Goal: Information Seeking & Learning: Learn about a topic

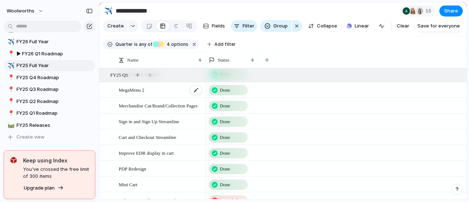
scroll to position [20, 0]
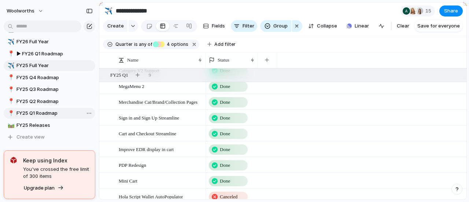
click at [45, 112] on span "FY25 Q1 Roadmap" at bounding box center [54, 112] width 76 height 7
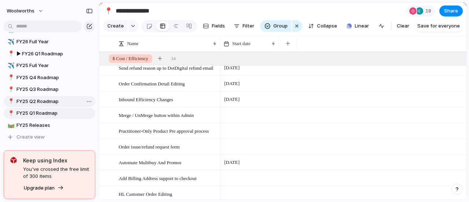
click at [44, 100] on span "FY25 Q2 Roadmap" at bounding box center [54, 101] width 76 height 7
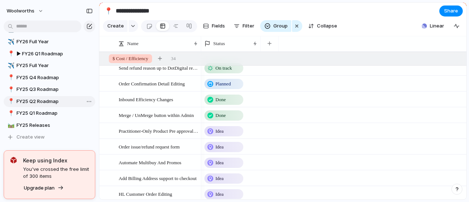
type input "**********"
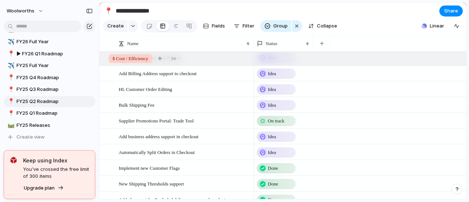
drag, startPoint x: 201, startPoint y: 46, endPoint x: 253, endPoint y: 52, distance: 52.7
click at [253, 51] on div at bounding box center [253, 43] width 4 height 15
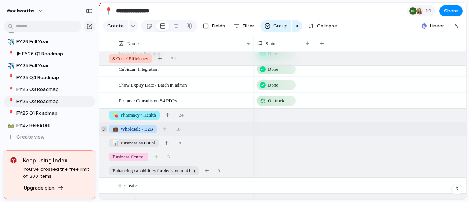
click at [105, 131] on div at bounding box center [104, 129] width 7 height 7
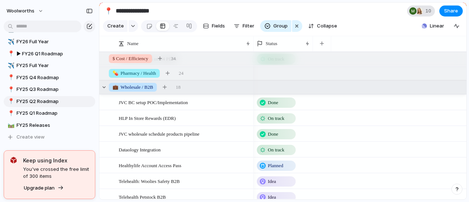
click at [421, 12] on div at bounding box center [419, 10] width 7 height 7
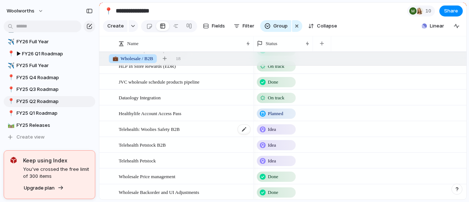
click at [179, 133] on span "Telehealth: Woolies Safety B2B" at bounding box center [149, 128] width 61 height 8
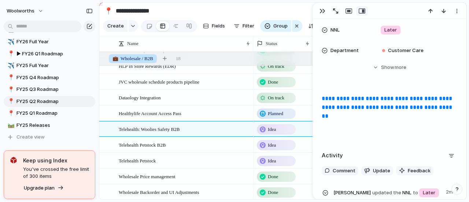
click at [351, 105] on link "**********" at bounding box center [387, 107] width 132 height 23
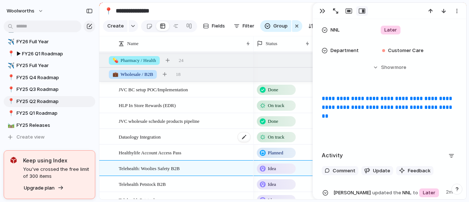
click at [160, 138] on span "Dataology Integration" at bounding box center [140, 136] width 42 height 8
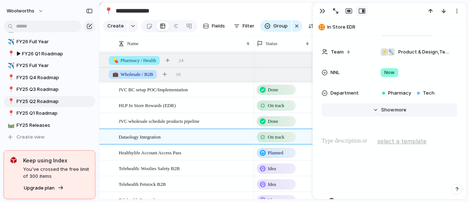
click at [381, 107] on span "Show" at bounding box center [387, 109] width 13 height 7
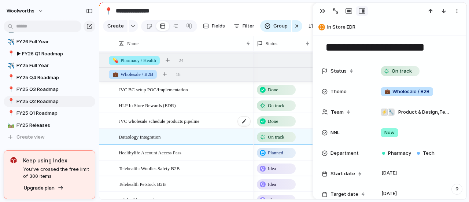
click at [199, 122] on span "JVC wholesale schedule products pipeline" at bounding box center [159, 120] width 81 height 8
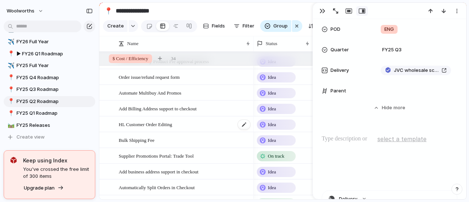
click at [196, 129] on div "HL Customer Order Editing" at bounding box center [185, 124] width 132 height 15
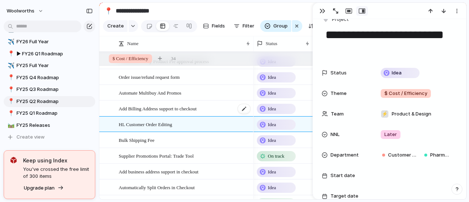
click at [197, 112] on span "Add Billing Address support to checkout" at bounding box center [158, 108] width 78 height 8
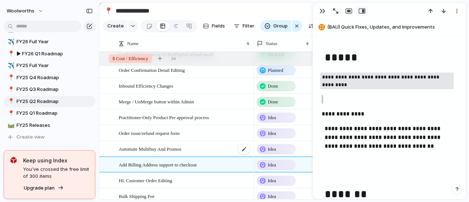
click at [198, 154] on div "Automate Multibuy And Promos" at bounding box center [185, 148] width 132 height 15
type textarea "**********"
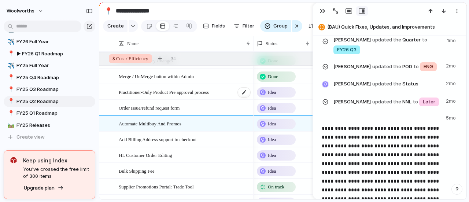
scroll to position [115, 0]
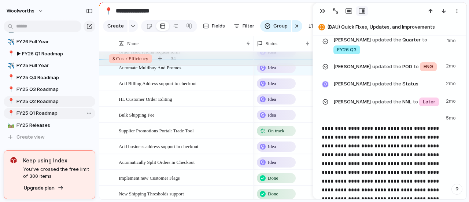
click at [34, 112] on span "FY25 Q1 Roadmap" at bounding box center [54, 112] width 76 height 7
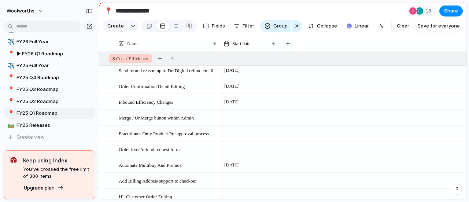
scroll to position [33, 0]
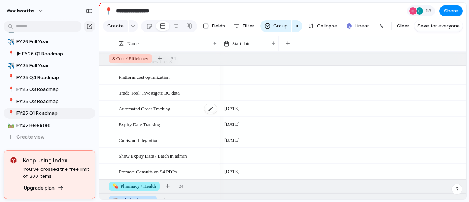
click at [170, 112] on span "Automated Order Tracking" at bounding box center [145, 108] width 52 height 8
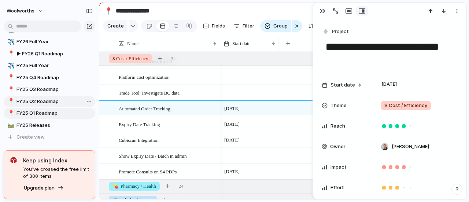
click at [47, 104] on span "FY25 Q2 Roadmap" at bounding box center [54, 101] width 76 height 7
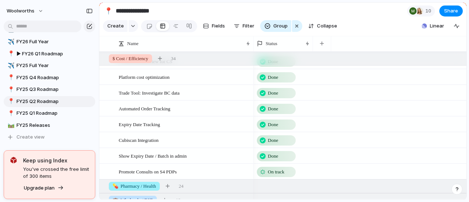
click at [49, 83] on div "💡 Pitches 🤖 Now Next Later ✈️ FY26 Full Year 📍 ▶︎ FY26 Q1 Roadmap ✈️ FY25 Full …" at bounding box center [50, 77] width 92 height 130
click at [152, 81] on span "Platform cost optimization" at bounding box center [144, 76] width 51 height 8
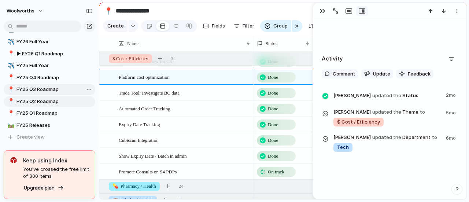
click at [31, 90] on span "FY25 Q3 Roadmap" at bounding box center [54, 89] width 76 height 7
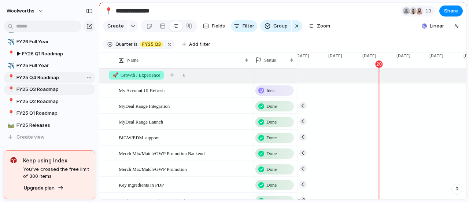
click at [38, 80] on span "FY25 Q4 Roadmap" at bounding box center [54, 77] width 76 height 7
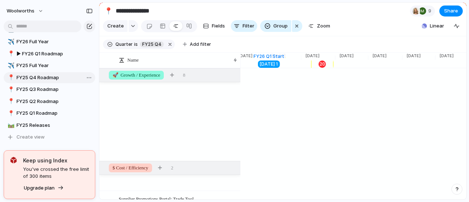
type input "**********"
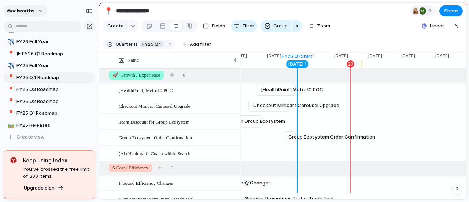
click at [33, 14] on button "woolworths" at bounding box center [25, 11] width 44 height 12
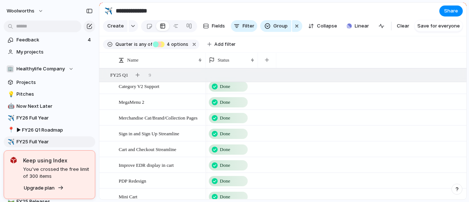
scroll to position [7, 0]
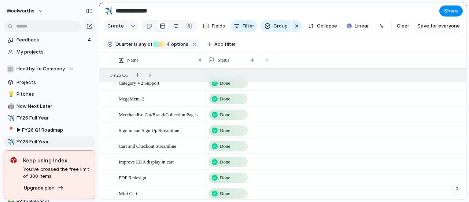
click at [175, 29] on div at bounding box center [176, 26] width 6 height 12
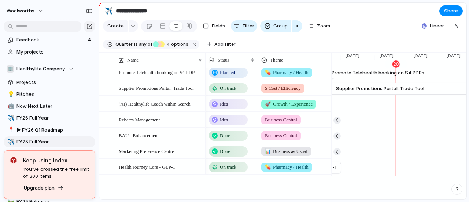
scroll to position [755, 0]
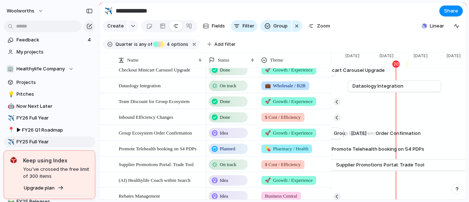
click at [334, 137] on span "Group Ecosystem Order Confirmation" at bounding box center [377, 133] width 87 height 7
click at [154, 137] on span "Group Ecosystem Order Confirmation" at bounding box center [155, 132] width 73 height 8
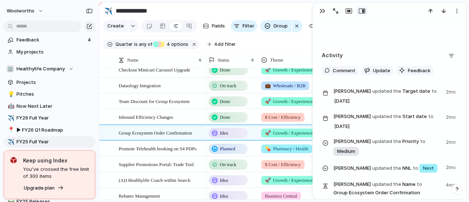
scroll to position [268, 0]
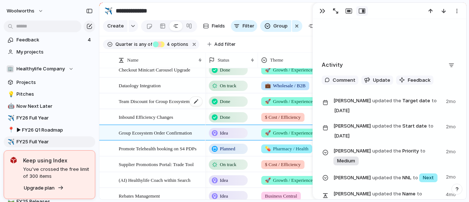
click at [160, 105] on span "Team Discount for Group Ecosystem" at bounding box center [154, 101] width 71 height 8
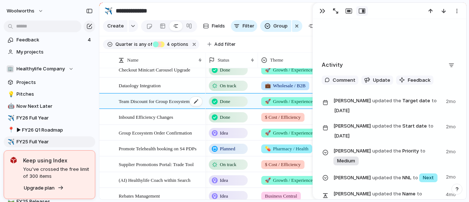
type textarea "**********"
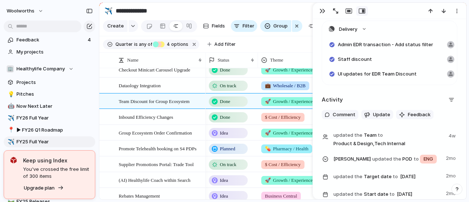
scroll to position [783, 0]
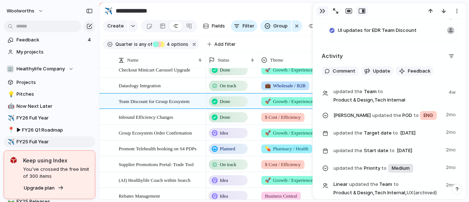
click at [321, 10] on div "button" at bounding box center [322, 11] width 6 height 6
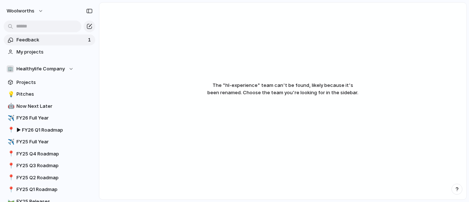
click at [26, 44] on link "Feedback 1" at bounding box center [50, 39] width 92 height 11
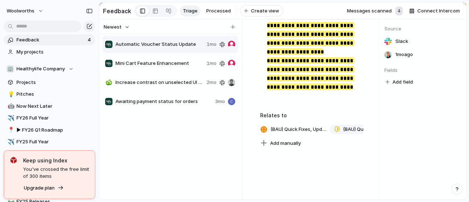
scroll to position [137, 0]
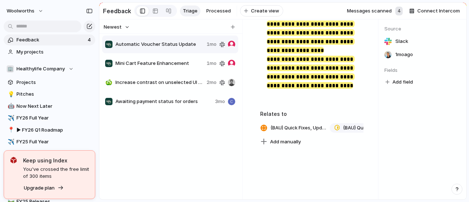
click at [145, 66] on span "Mini Cart Feature Enhancement" at bounding box center [159, 63] width 88 height 7
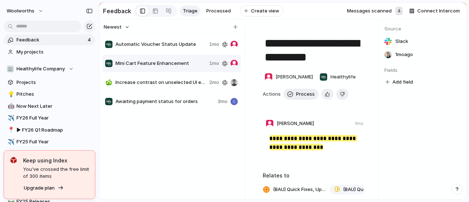
click at [163, 85] on span "Increase contrast on unselected UI elements" at bounding box center [160, 82] width 91 height 7
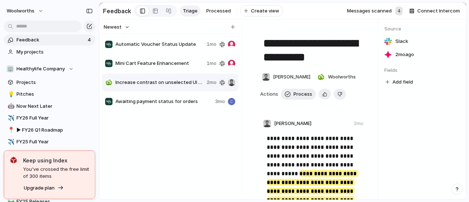
type textarea "**********"
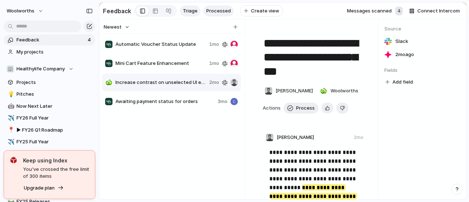
click at [220, 13] on span "Processed" at bounding box center [218, 10] width 25 height 7
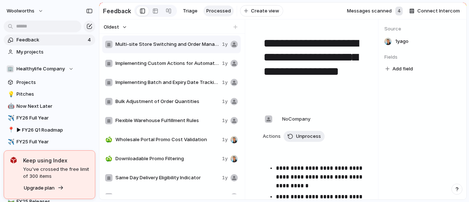
click at [217, 12] on span "Processed" at bounding box center [218, 10] width 25 height 7
click at [185, 8] on span "Triage" at bounding box center [190, 10] width 15 height 7
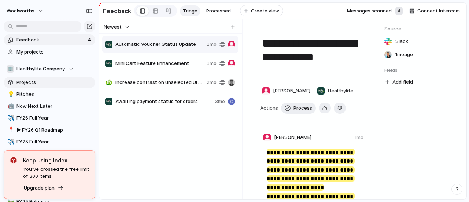
scroll to position [7, 0]
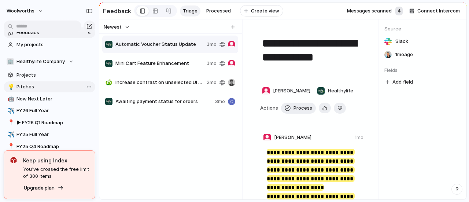
click at [17, 88] on span "Pitches" at bounding box center [54, 86] width 76 height 7
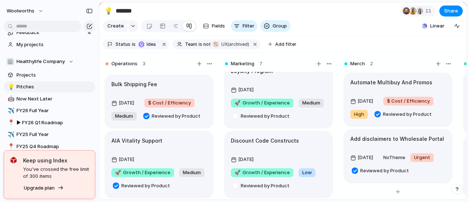
scroll to position [6, 0]
click at [289, 143] on article "Discount Code Constructs 21 February 🚀 Growth / Experience Low Reviewed by Prod…" at bounding box center [278, 164] width 108 height 66
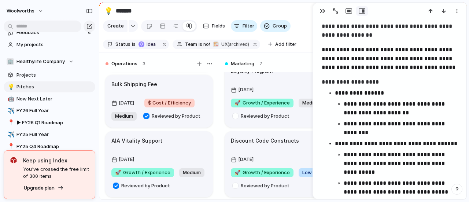
scroll to position [312, 0]
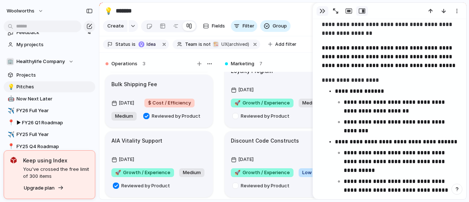
click at [320, 10] on div "button" at bounding box center [322, 11] width 6 height 6
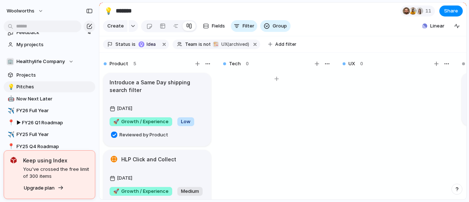
scroll to position [0, 811]
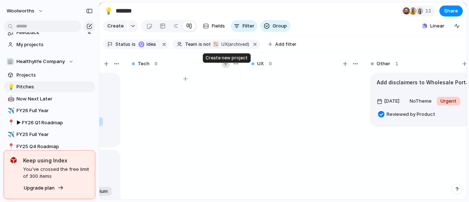
click at [226, 66] on div "button" at bounding box center [225, 64] width 4 height 4
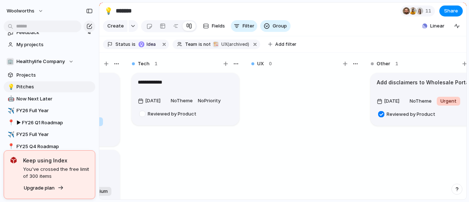
type textarea "**********"
click at [165, 86] on h1 "Google Gateway" at bounding box center [160, 82] width 44 height 8
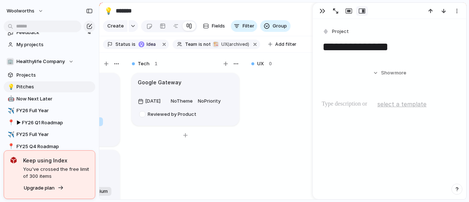
click at [165, 86] on h1 "Google Gateway" at bounding box center [160, 82] width 44 height 8
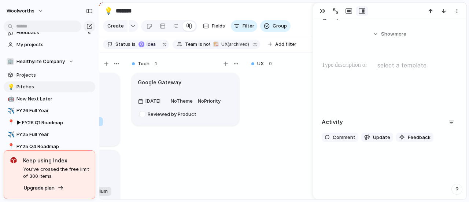
scroll to position [200, 0]
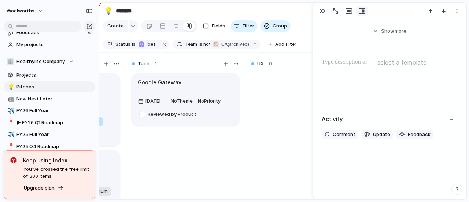
click at [331, 58] on p at bounding box center [388, 62] width 135 height 9
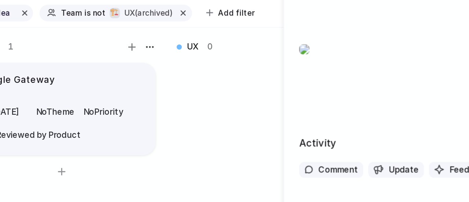
click at [162, 86] on h1 "Google Gateway" at bounding box center [160, 82] width 44 height 8
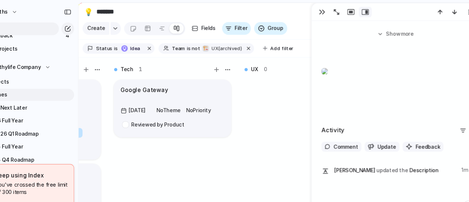
scroll to position [0, 0]
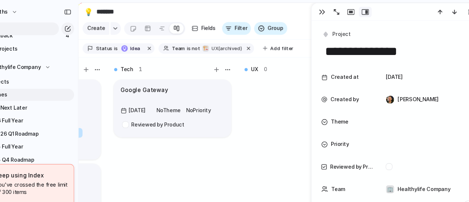
click at [371, 48] on textarea "**********" at bounding box center [389, 46] width 130 height 15
type textarea "**********"
click at [412, 120] on div "Created at 20 August Created by Stefan Gehlen Zimmermann Theme Priority Reviewe…" at bounding box center [388, 142] width 135 height 158
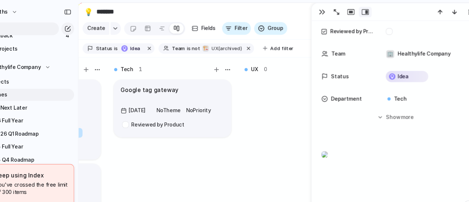
scroll to position [124, 0]
click at [340, 115] on div "Created at 20 August Created by Stefan Gehlen Zimmermann Theme Priority Reviewe…" at bounding box center [388, 31] width 135 height 185
click at [335, 125] on div "**********" at bounding box center [389, 80] width 153 height 371
click at [327, 134] on div at bounding box center [324, 140] width 6 height 15
click at [342, 127] on div "**********" at bounding box center [389, 80] width 153 height 371
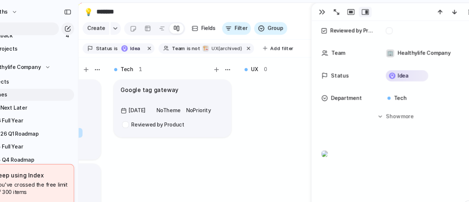
click at [342, 124] on div "**********" at bounding box center [389, 80] width 153 height 371
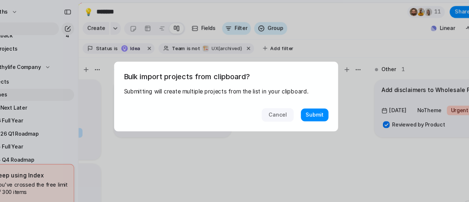
click at [280, 105] on span "Cancel" at bounding box center [281, 104] width 16 height 7
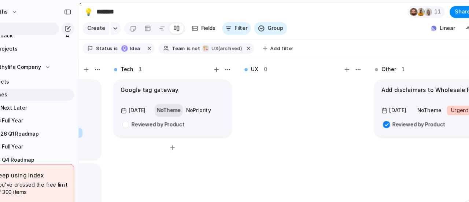
click at [189, 104] on span "No Theme" at bounding box center [182, 101] width 22 height 6
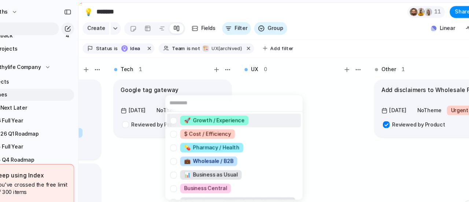
click at [180, 92] on input "text" at bounding box center [242, 94] width 126 height 15
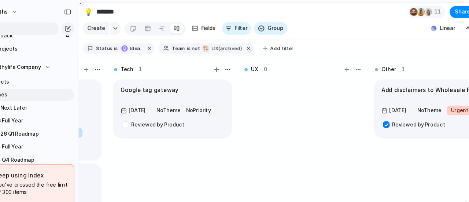
click at [161, 86] on div "🚀 Growth / Experience $ Cost / Efficiency 💊 Pharmacy / Health 💼 Wholesale / B2B…" at bounding box center [234, 101] width 469 height 202
click at [165, 86] on h1 "Google tag gateway" at bounding box center [164, 82] width 53 height 8
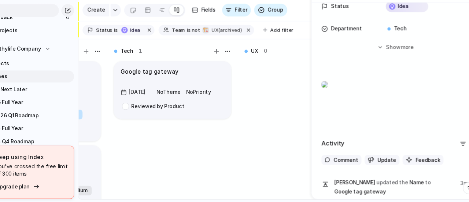
scroll to position [173, 0]
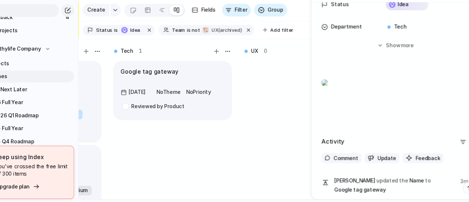
click at [337, 81] on div "**********" at bounding box center [389, 31] width 153 height 371
click at [321, 100] on div at bounding box center [324, 92] width 6 height 15
click at [330, 82] on div "**********" at bounding box center [389, 31] width 153 height 371
click at [319, 103] on div at bounding box center [316, 101] width 7 height 196
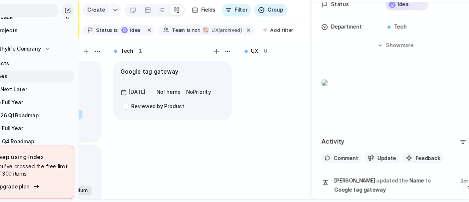
click at [327, 98] on div at bounding box center [324, 92] width 6 height 15
click at [414, 98] on p at bounding box center [388, 94] width 135 height 18
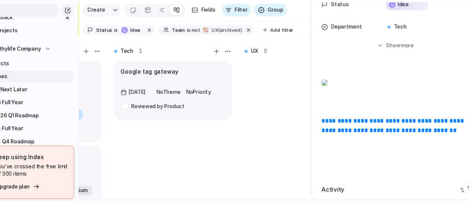
click at [343, 117] on p at bounding box center [388, 112] width 135 height 9
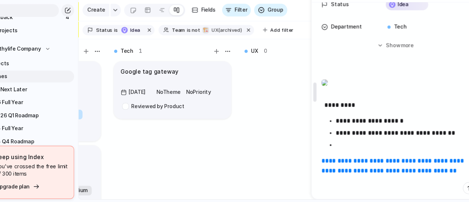
drag, startPoint x: 320, startPoint y: 153, endPoint x: 316, endPoint y: 153, distance: 4.1
click at [316, 153] on div "**********" at bounding box center [389, 101] width 154 height 197
click at [361, 154] on p at bounding box center [396, 149] width 122 height 9
click at [344, 154] on p at bounding box center [396, 149] width 122 height 9
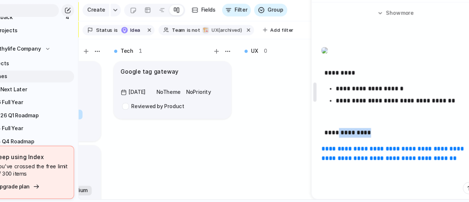
drag, startPoint x: 381, startPoint y: 181, endPoint x: 319, endPoint y: 179, distance: 62.6
click at [319, 179] on div "**********" at bounding box center [389, 101] width 154 height 197
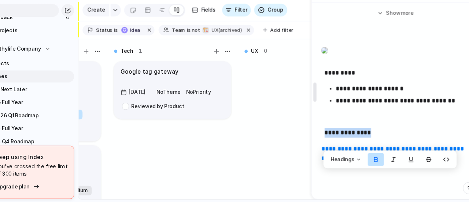
click at [319, 141] on div at bounding box center [316, 101] width 7 height 196
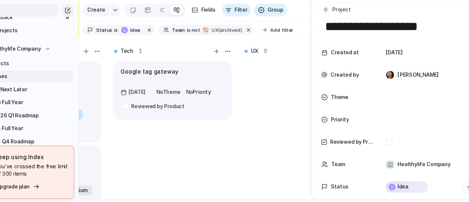
scroll to position [0, 0]
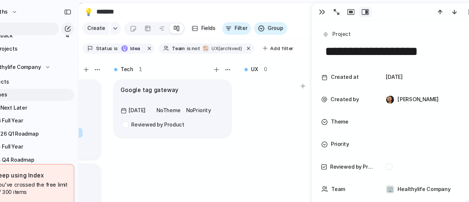
click at [281, 101] on div at bounding box center [305, 139] width 110 height 134
